Goal: Find specific page/section: Find specific page/section

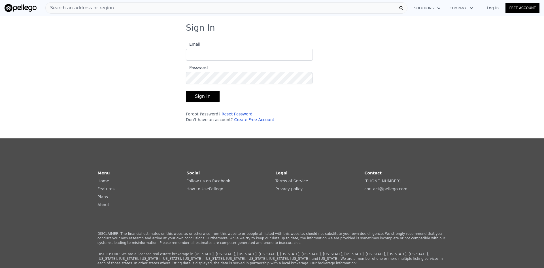
type input "[EMAIL_ADDRESS][DOMAIN_NAME]"
click at [208, 98] on button "Sign In" at bounding box center [203, 96] width 34 height 11
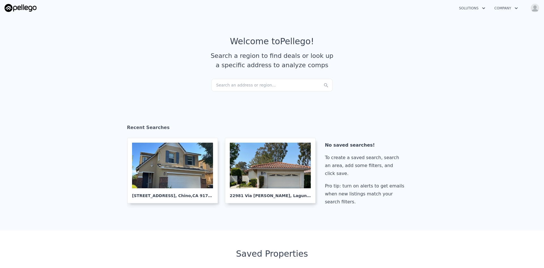
click at [225, 84] on div "Search an address or region..." at bounding box center [271, 85] width 121 height 12
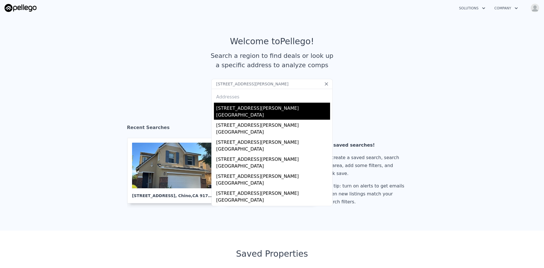
type input "[STREET_ADDRESS][PERSON_NAME]"
click at [255, 106] on div "[STREET_ADDRESS][PERSON_NAME]" at bounding box center [273, 107] width 114 height 9
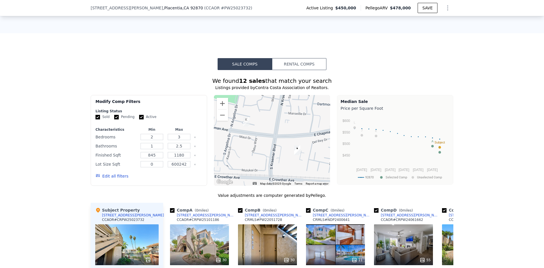
scroll to position [352, 0]
